Goal: Task Accomplishment & Management: Complete application form

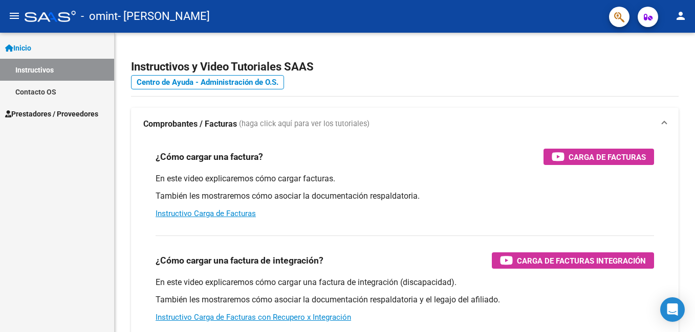
click at [49, 98] on link "Contacto OS" at bounding box center [57, 92] width 114 height 22
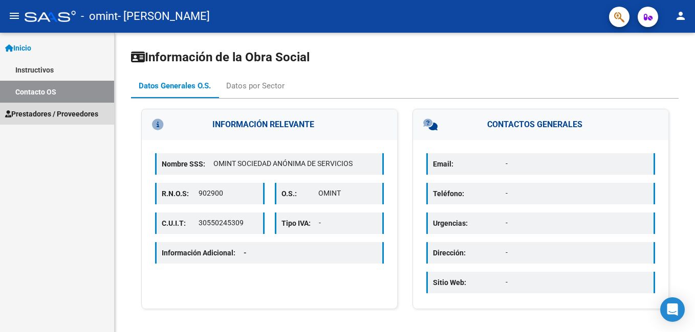
click at [56, 116] on span "Prestadores / Proveedores" at bounding box center [51, 113] width 93 height 11
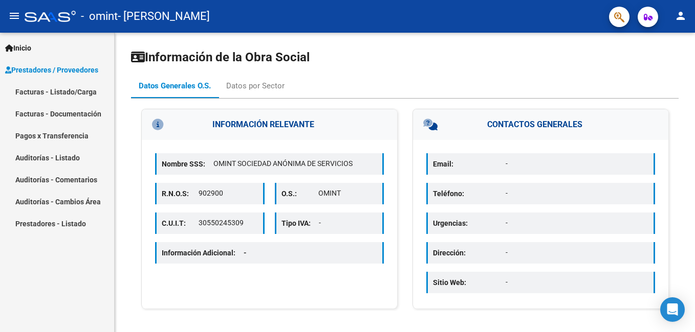
click at [57, 92] on link "Facturas - Listado/Carga" at bounding box center [57, 92] width 114 height 22
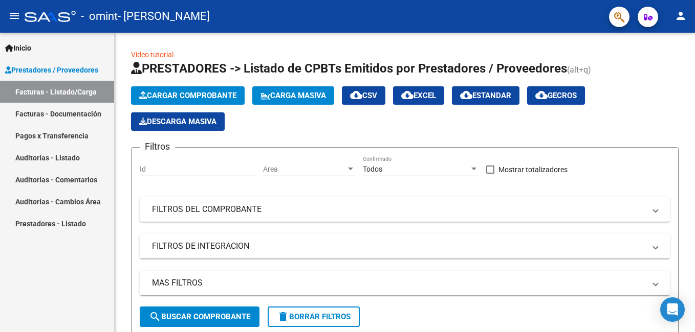
click at [57, 109] on link "Facturas - Documentación" at bounding box center [57, 114] width 114 height 22
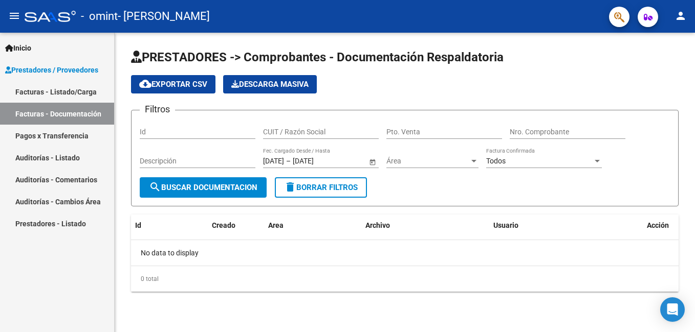
click at [31, 47] on span "Inicio" at bounding box center [18, 47] width 26 height 11
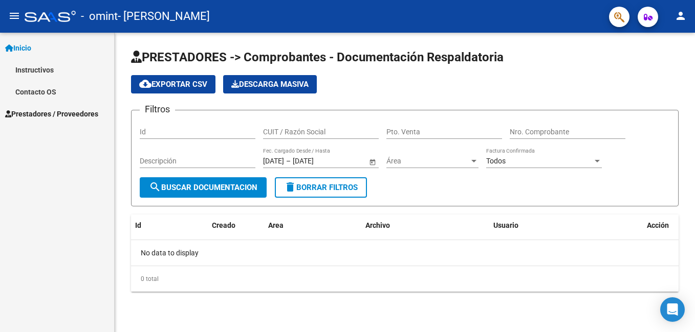
click at [38, 64] on link "Instructivos" at bounding box center [57, 70] width 114 height 22
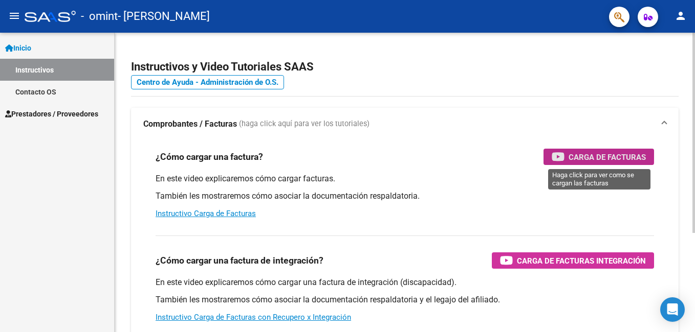
click at [562, 153] on icon "button" at bounding box center [557, 157] width 13 height 12
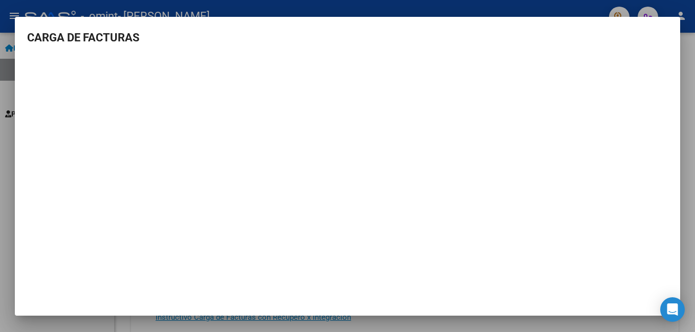
click at [675, 25] on mat-dialog-container "CARGA DE FACTURAS" at bounding box center [347, 166] width 665 height 299
click at [21, 32] on mat-dialog-content "CARGA DE FACTURAS" at bounding box center [347, 158] width 665 height 259
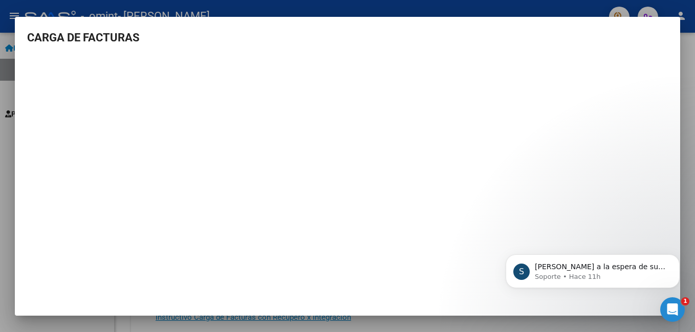
drag, startPoint x: 694, startPoint y: 5, endPoint x: 643, endPoint y: 33, distance: 58.1
click at [691, 8] on div at bounding box center [347, 166] width 695 height 332
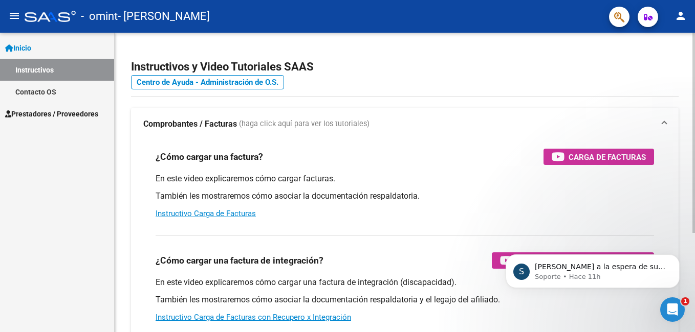
click at [592, 50] on app-root-component "Instructivos y Video Tutoriales SAAS Centro de Ayuda - Administración de O.S. C…" at bounding box center [404, 240] width 547 height 383
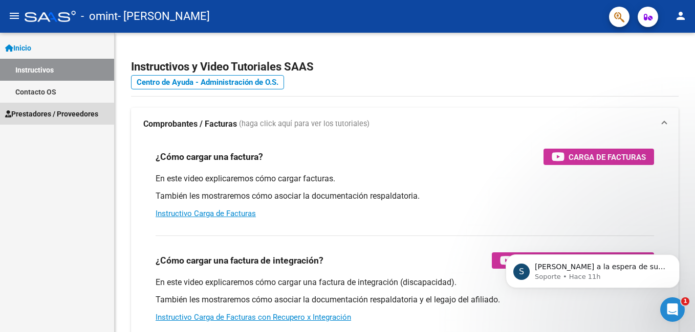
click at [39, 113] on span "Prestadores / Proveedores" at bounding box center [51, 113] width 93 height 11
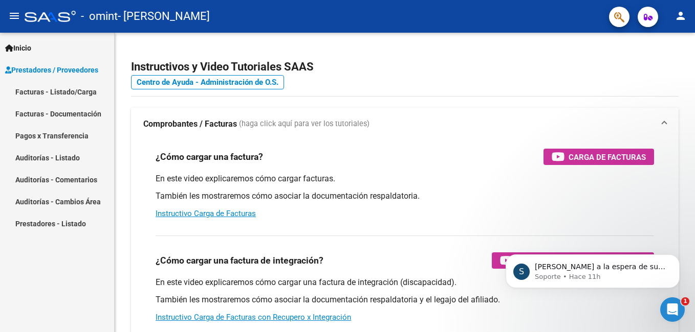
click at [48, 92] on link "Facturas - Listado/Carga" at bounding box center [57, 92] width 114 height 22
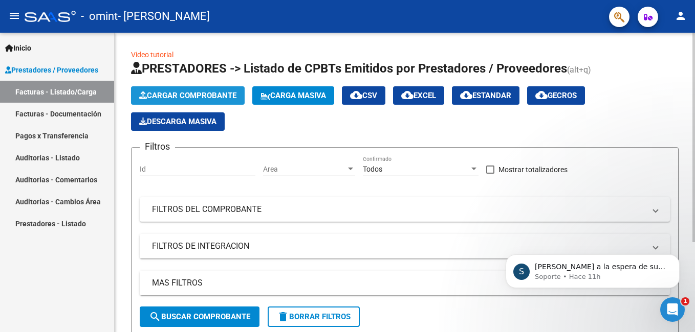
click at [203, 95] on span "Cargar Comprobante" at bounding box center [187, 95] width 97 height 9
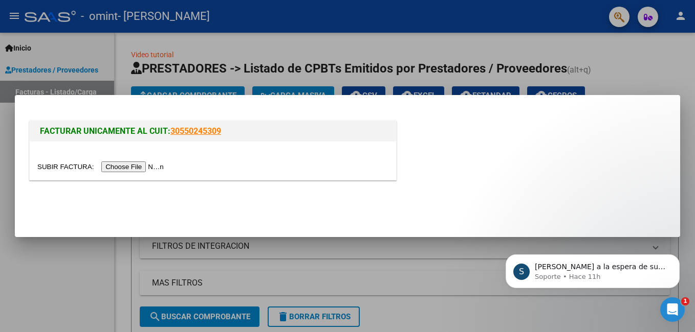
click at [203, 92] on div at bounding box center [347, 166] width 695 height 332
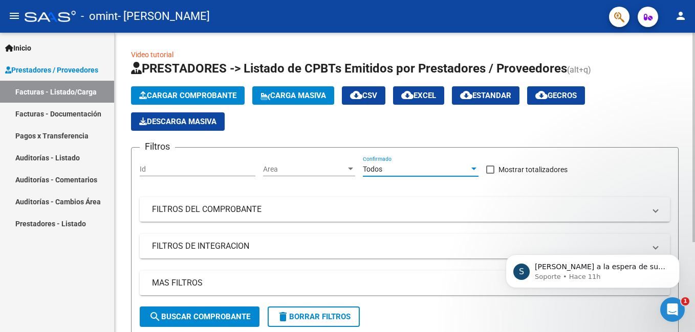
click at [367, 166] on span "Todos" at bounding box center [372, 169] width 19 height 8
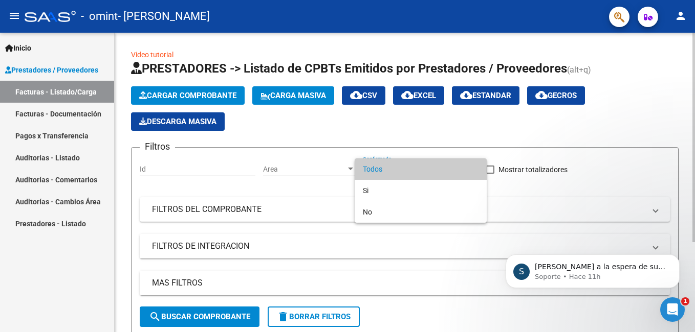
click at [367, 166] on span "Todos" at bounding box center [421, 169] width 116 height 21
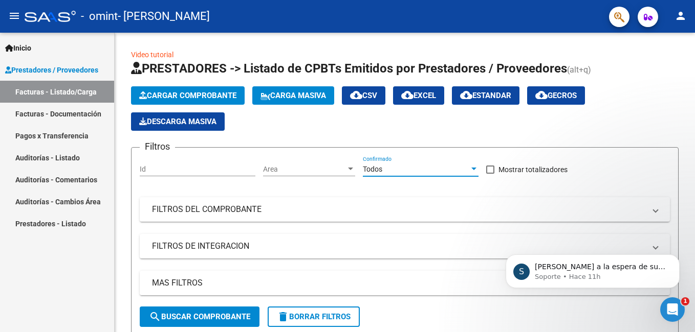
click at [98, 110] on link "Facturas - Documentación" at bounding box center [57, 114] width 114 height 22
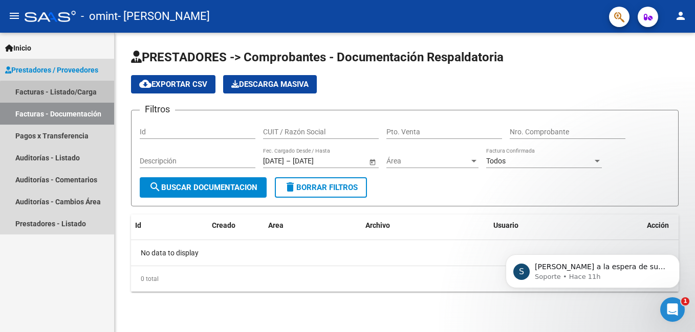
click at [74, 99] on link "Facturas - Listado/Carga" at bounding box center [57, 92] width 114 height 22
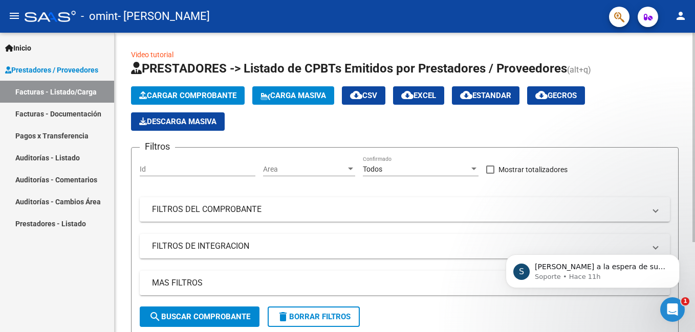
click at [204, 95] on span "Cargar Comprobante" at bounding box center [187, 95] width 97 height 9
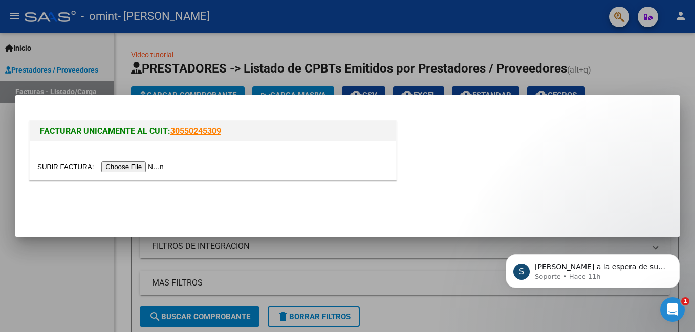
click at [123, 169] on input "file" at bounding box center [101, 167] width 129 height 11
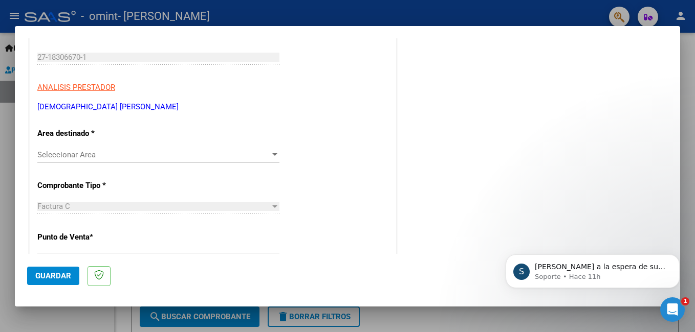
scroll to position [153, 0]
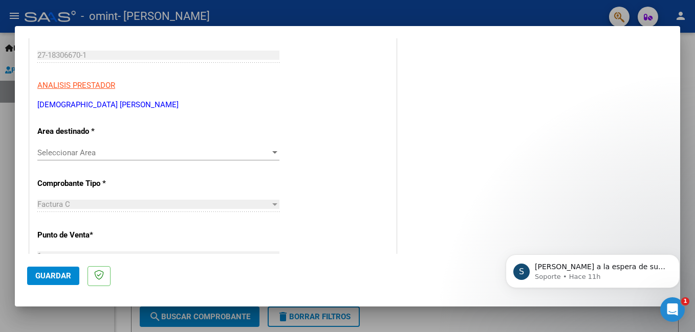
click at [118, 151] on span "Seleccionar Area" at bounding box center [153, 152] width 233 height 9
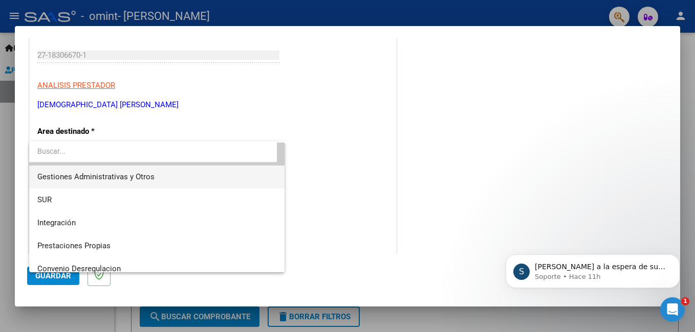
scroll to position [0, 0]
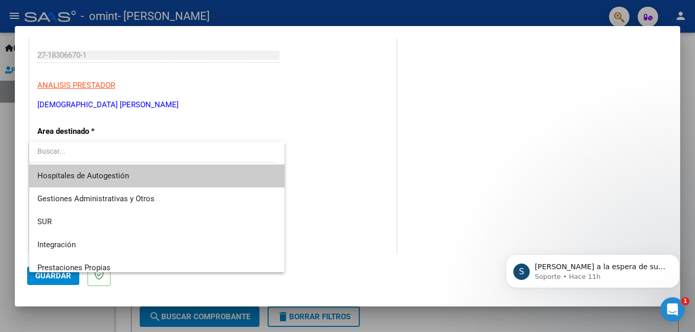
click at [95, 132] on div at bounding box center [347, 166] width 695 height 332
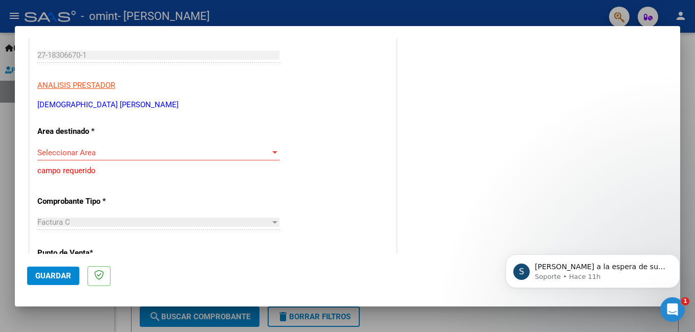
click at [186, 154] on span "Seleccionar Area" at bounding box center [153, 152] width 233 height 9
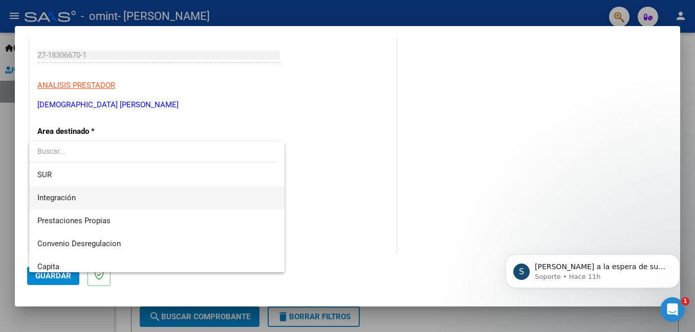
scroll to position [25, 0]
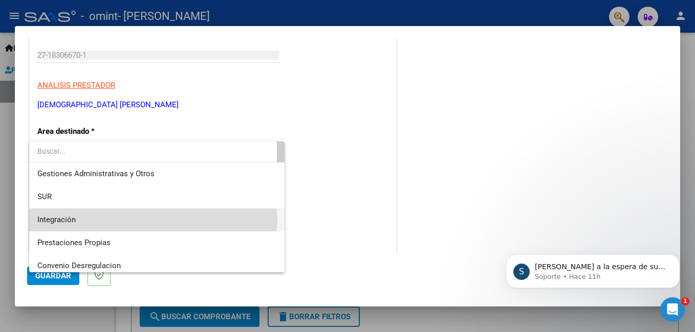
click at [130, 220] on span "Integración" at bounding box center [156, 220] width 239 height 23
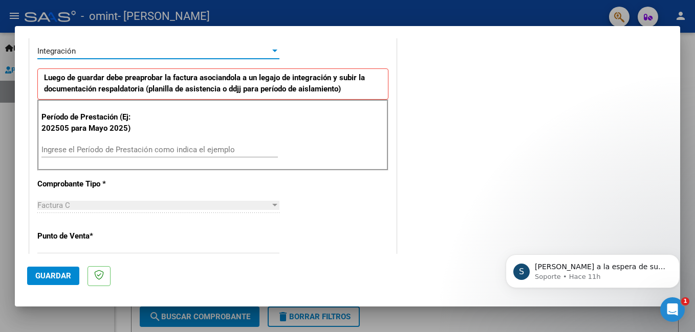
scroll to position [256, 0]
click at [125, 149] on input "Ingrese el Período de Prestación como indica el ejemplo" at bounding box center [159, 149] width 236 height 9
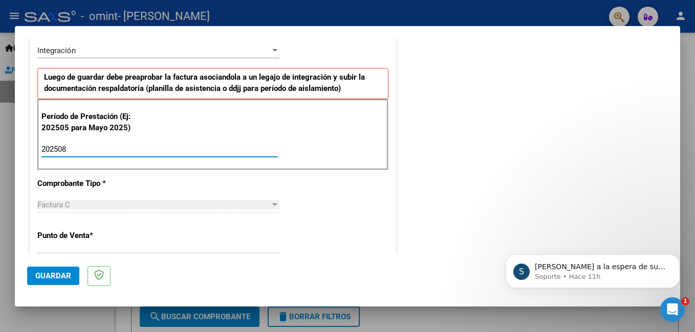
type input "202508"
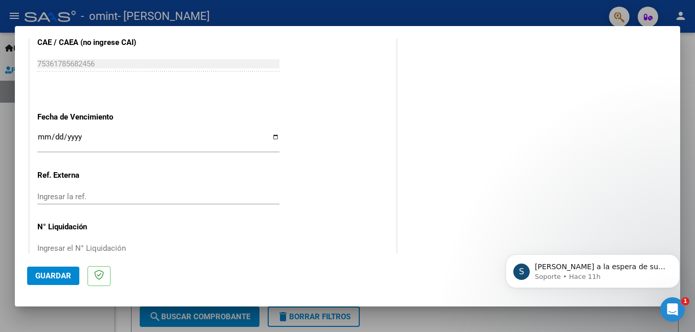
scroll to position [665, 0]
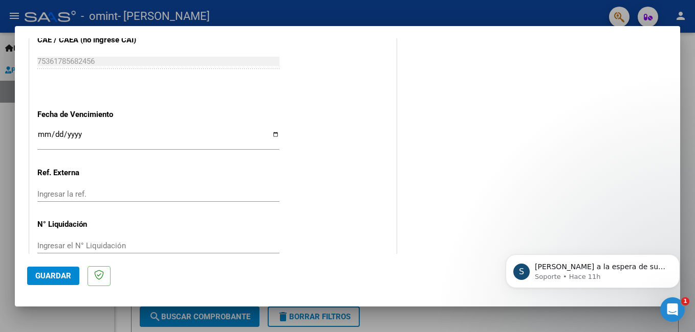
click at [65, 133] on input "Ingresar la fecha" at bounding box center [158, 138] width 242 height 16
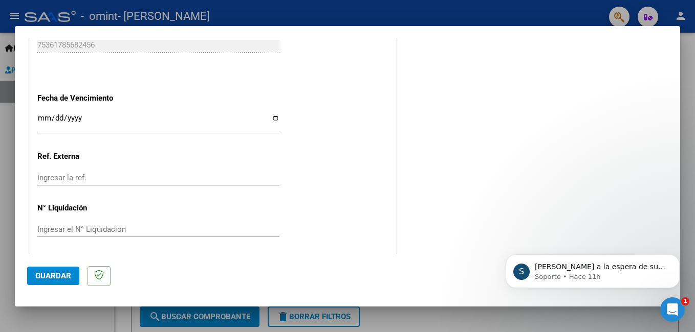
scroll to position [684, 0]
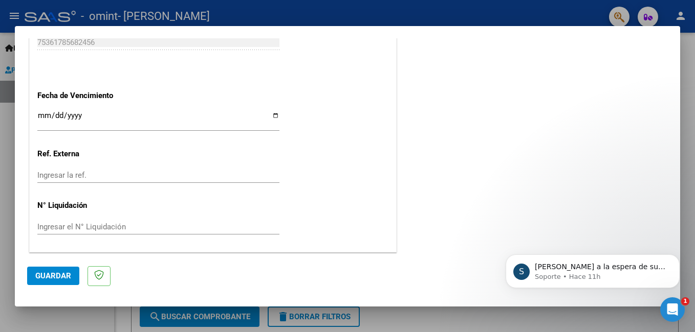
click at [42, 115] on input "Ingresar la fecha" at bounding box center [158, 120] width 242 height 16
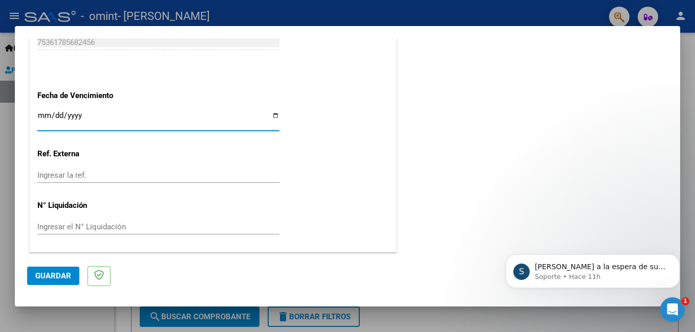
click at [42, 115] on input "Ingresar la fecha" at bounding box center [158, 120] width 242 height 16
type input "[DATE]"
click at [71, 176] on input "Ingresar la ref." at bounding box center [158, 175] width 242 height 9
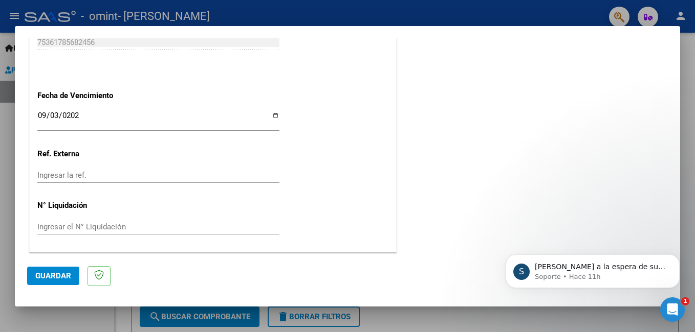
click at [49, 280] on span "Guardar" at bounding box center [53, 276] width 36 height 9
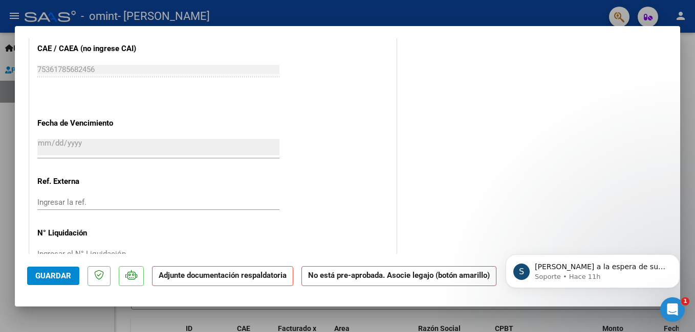
scroll to position [673, 0]
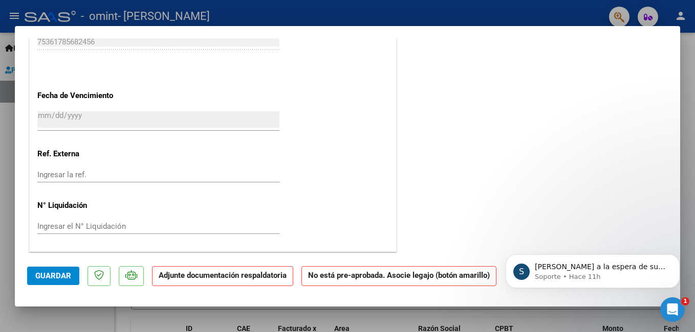
click at [113, 175] on input "Ingresar la ref." at bounding box center [158, 174] width 242 height 9
click at [667, 300] on icon "Abrir Intercom Messenger" at bounding box center [670, 308] width 17 height 17
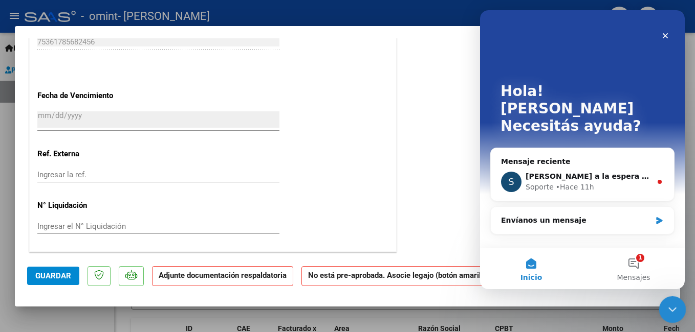
scroll to position [0, 0]
click at [549, 215] on div "Envíanos un mensaje" at bounding box center [576, 220] width 150 height 11
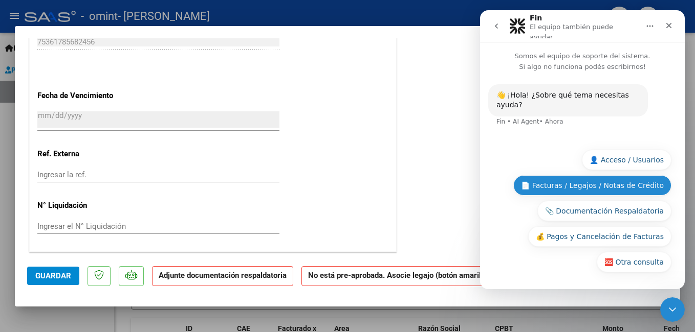
click at [559, 193] on button "📄 Facturas / Legajos / Notas de Crédito" at bounding box center [592, 185] width 158 height 20
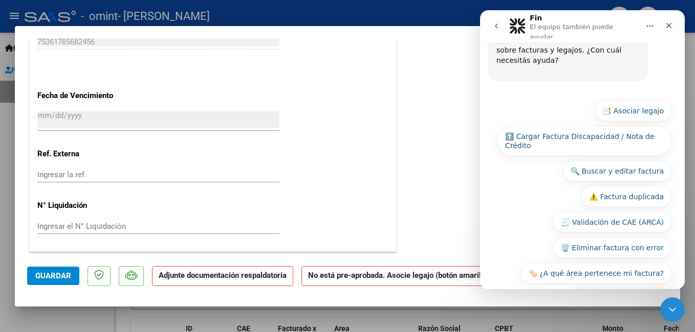
scroll to position [123, 0]
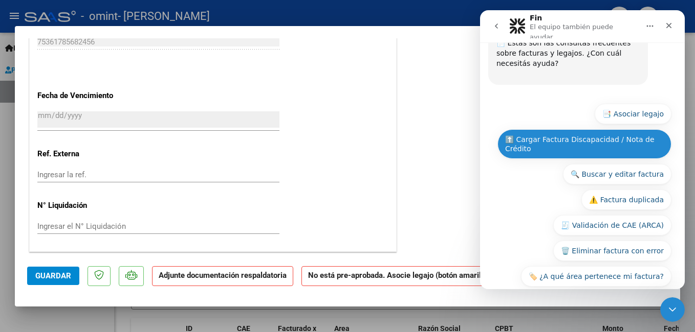
click at [540, 142] on button "⬆️ Cargar Factura Discapacidad / Nota de Crédito" at bounding box center [584, 144] width 174 height 30
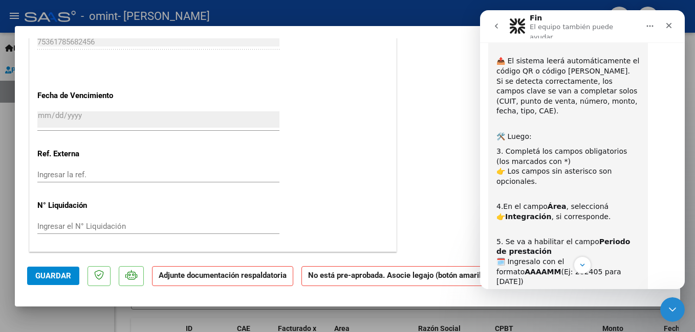
scroll to position [545, 0]
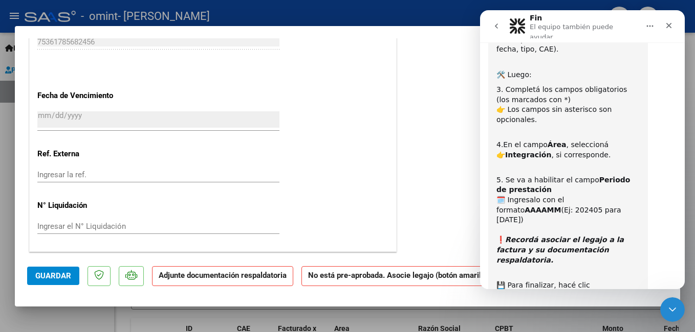
click at [499, 236] on icon "Recordá asociar el legajo a la factura y su documentación respaldatoria." at bounding box center [559, 250] width 127 height 28
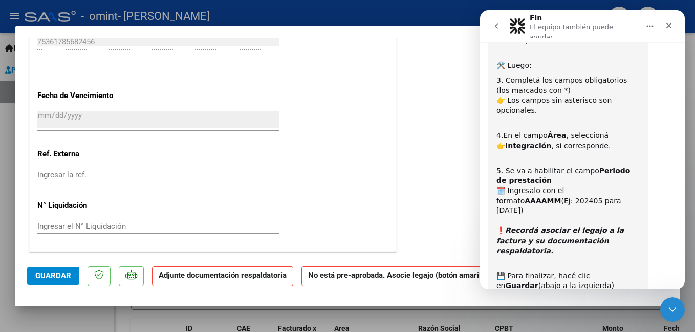
scroll to position [555, 0]
click at [496, 24] on icon "go back" at bounding box center [496, 26] width 3 height 5
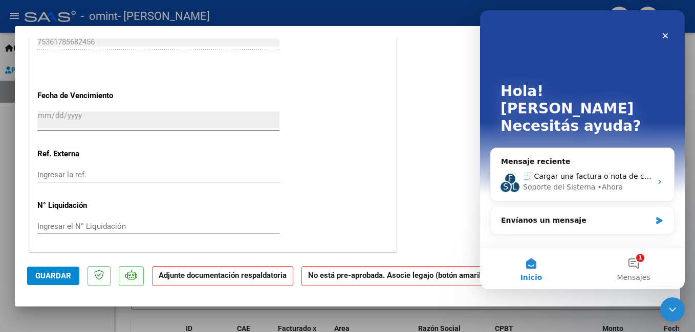
scroll to position [0, 0]
click at [631, 182] on div "Soporte del Sistema • [GEOGRAPHIC_DATA]" at bounding box center [587, 187] width 128 height 11
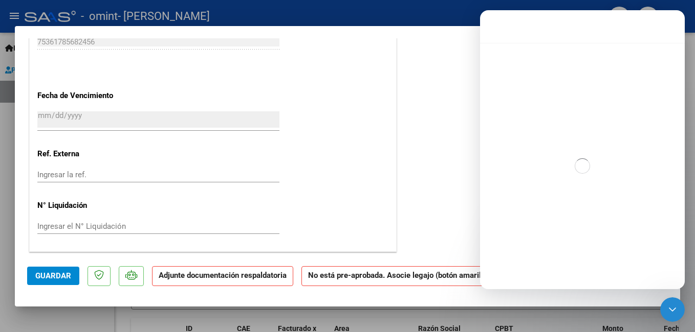
scroll to position [545, 0]
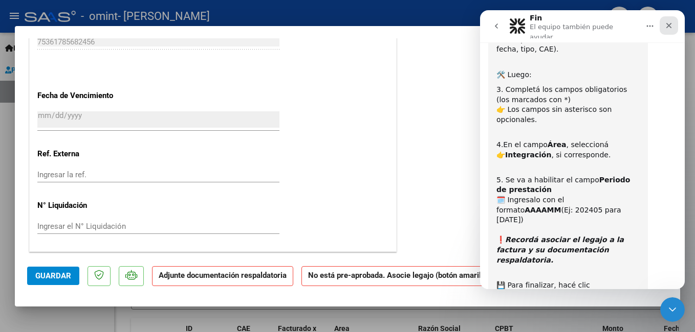
click at [674, 21] on div "Cerrar" at bounding box center [668, 25] width 18 height 18
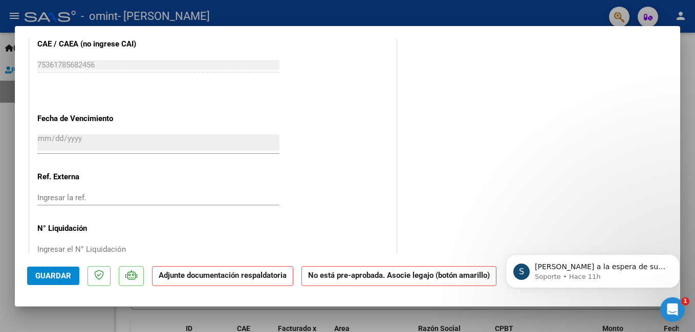
scroll to position [673, 0]
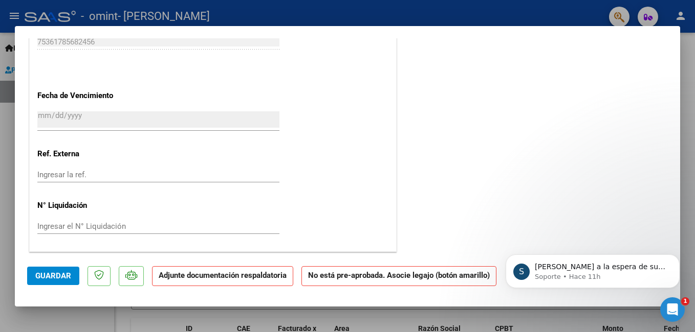
click at [53, 277] on span "Guardar" at bounding box center [53, 276] width 36 height 9
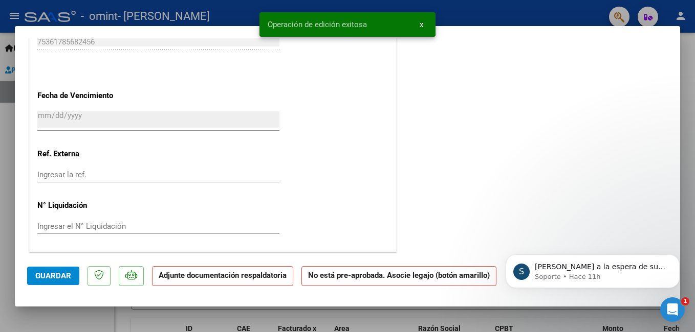
click at [693, 135] on div at bounding box center [347, 166] width 695 height 332
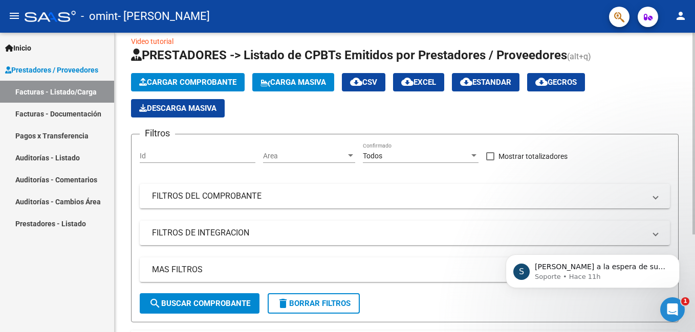
scroll to position [0, 0]
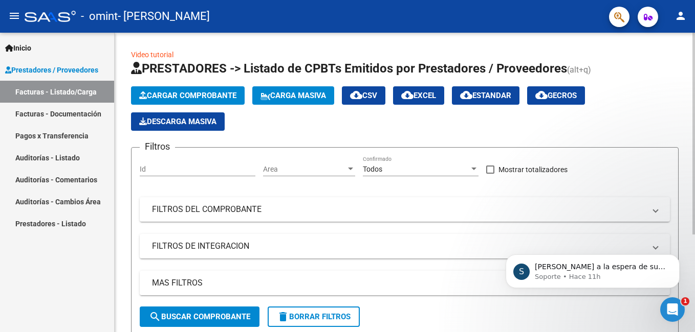
click at [180, 101] on button "Cargar Comprobante" at bounding box center [188, 95] width 114 height 18
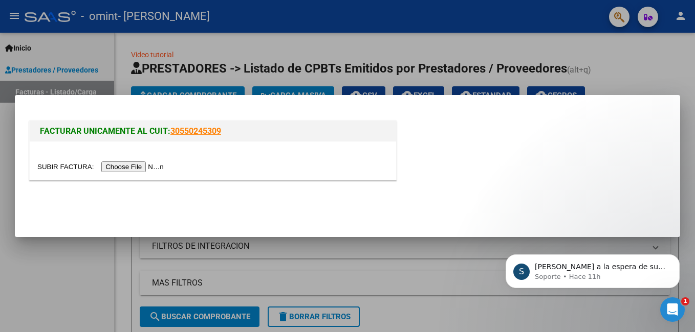
click at [373, 85] on div at bounding box center [347, 166] width 695 height 332
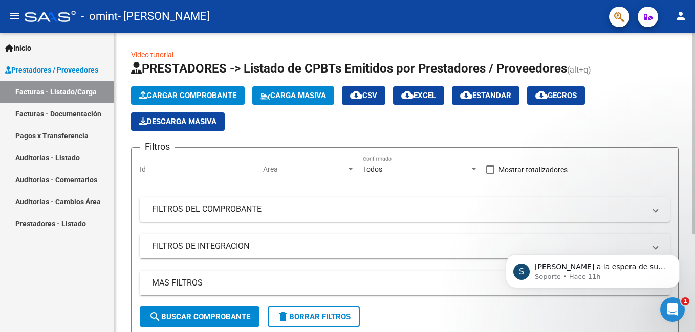
click at [168, 105] on div "Cargar Comprobante Carga Masiva cloud_download CSV cloud_download EXCEL cloud_d…" at bounding box center [404, 108] width 547 height 44
click at [168, 100] on span "Cargar Comprobante" at bounding box center [187, 95] width 97 height 9
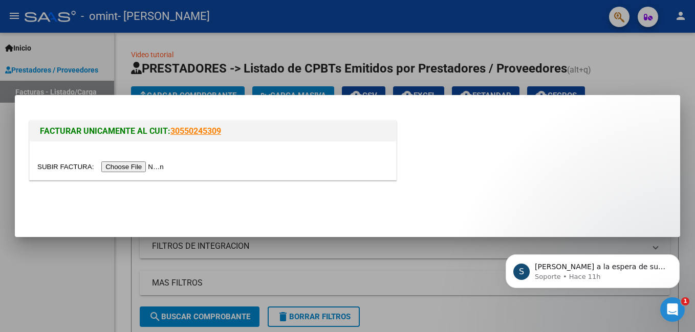
click at [140, 166] on input "file" at bounding box center [101, 167] width 129 height 11
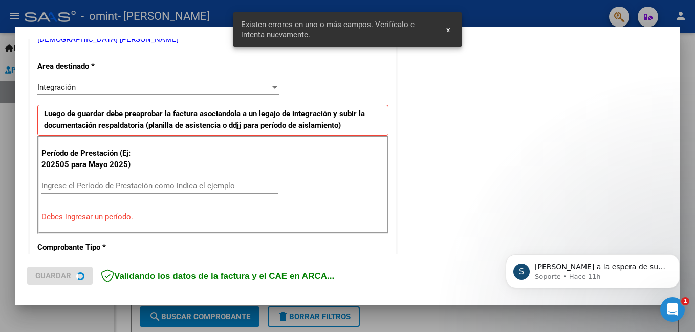
scroll to position [249, 0]
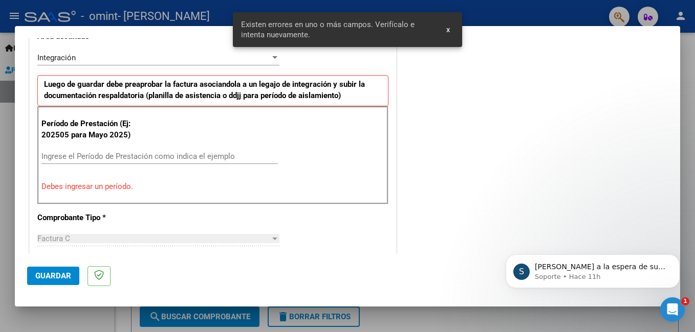
click at [188, 159] on input "Ingrese el Período de Prestación como indica el ejemplo" at bounding box center [159, 156] width 236 height 9
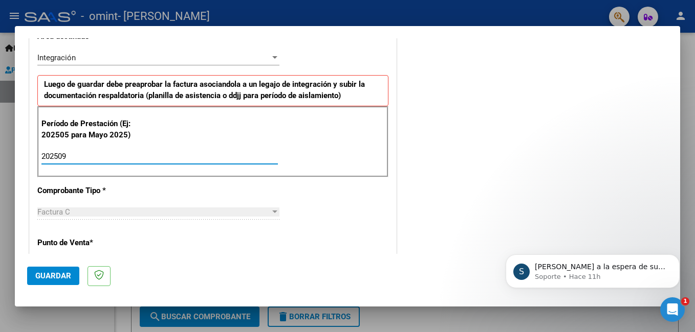
type input "202509"
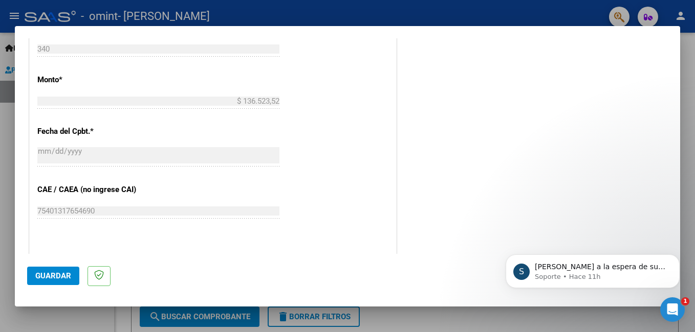
scroll to position [607, 0]
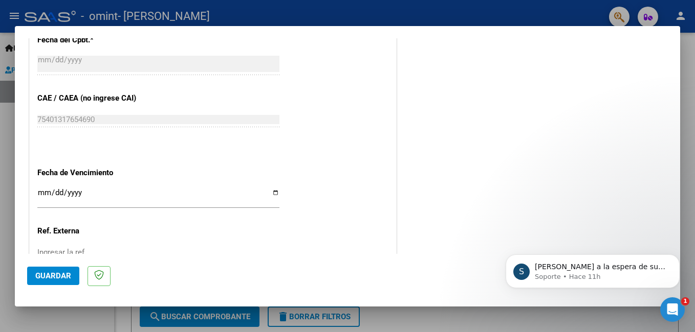
click at [39, 193] on input "Ingresar la fecha" at bounding box center [158, 197] width 242 height 16
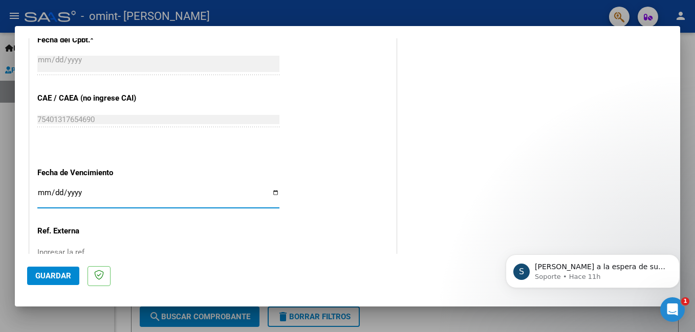
click at [273, 194] on input "Ingresar la fecha" at bounding box center [158, 197] width 242 height 16
type input "[DATE]"
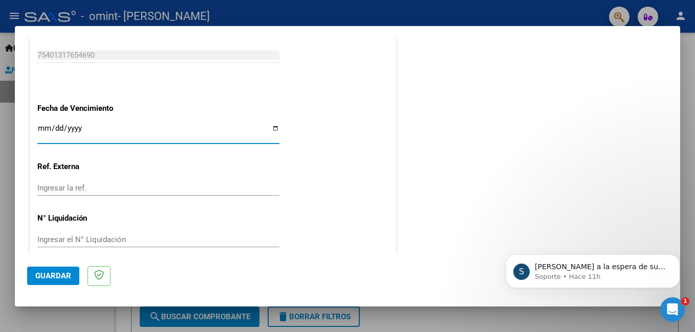
scroll to position [684, 0]
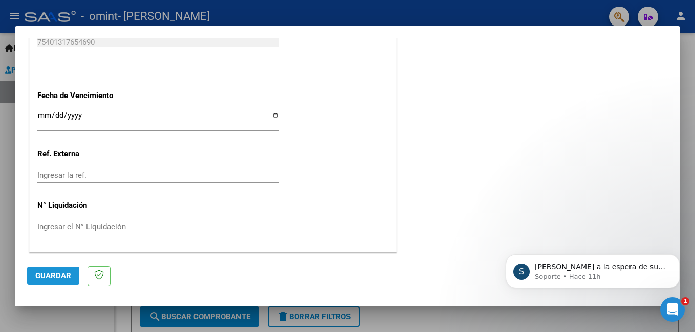
click at [65, 278] on span "Guardar" at bounding box center [53, 276] width 36 height 9
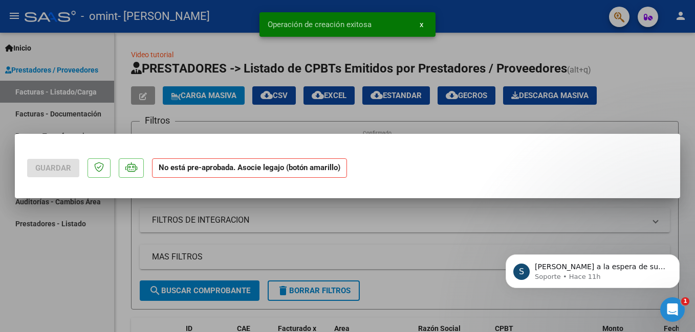
scroll to position [0, 0]
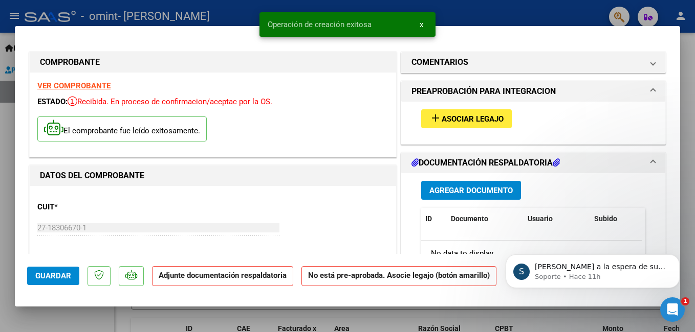
click at [682, 26] on div at bounding box center [347, 166] width 695 height 332
type input "$ 0,00"
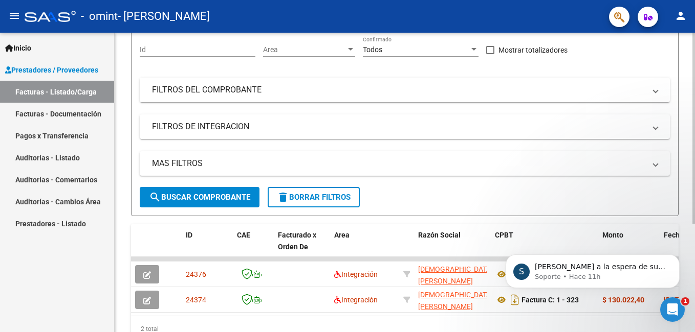
scroll to position [119, 0]
click at [540, 97] on mat-expansion-panel-header "FILTROS DEL COMPROBANTE" at bounding box center [405, 90] width 530 height 25
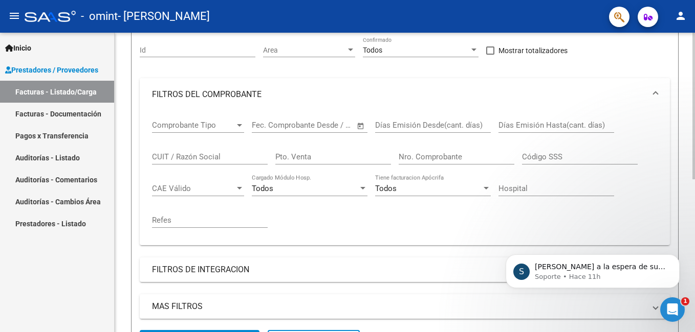
click at [317, 101] on mat-expansion-panel-header "FILTROS DEL COMPROBANTE" at bounding box center [405, 94] width 530 height 33
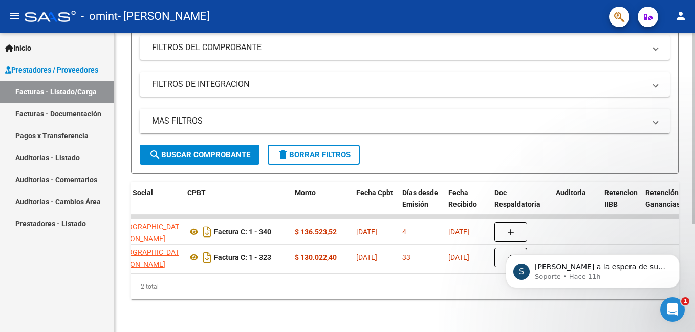
scroll to position [0, 0]
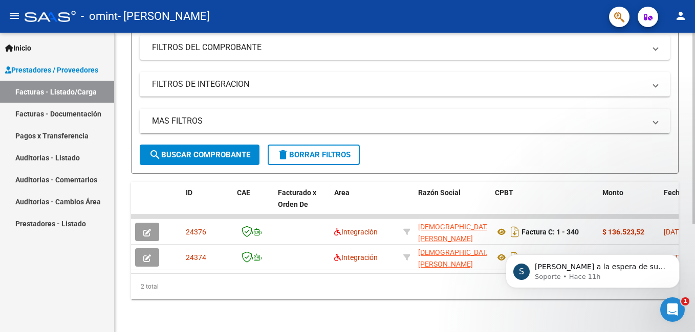
click at [224, 320] on div "Video tutorial PRESTADORES -> Listado de CPBTs Emitidos por Prestadores / Prove…" at bounding box center [405, 102] width 580 height 462
click at [322, 322] on div "Video tutorial PRESTADORES -> Listado de CPBTs Emitidos por Prestadores / Prove…" at bounding box center [405, 102] width 580 height 462
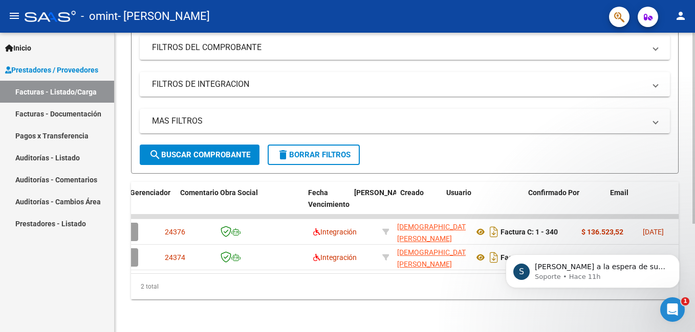
scroll to position [0, 1609]
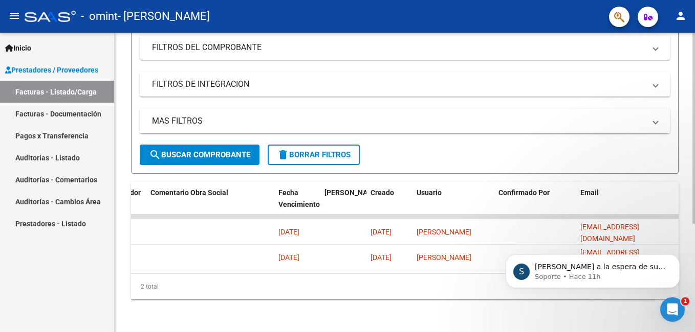
drag, startPoint x: 222, startPoint y: 273, endPoint x: 199, endPoint y: 17, distance: 256.8
